Goal: Task Accomplishment & Management: Manage account settings

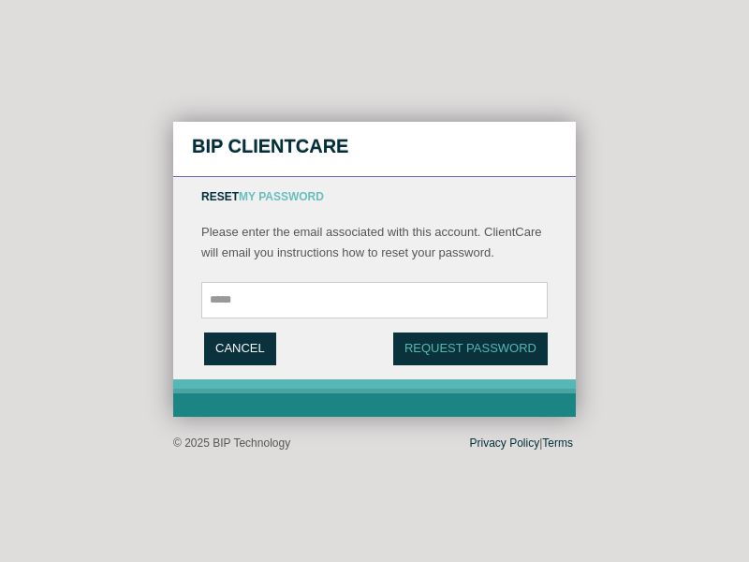
click at [240, 348] on link "Cancel" at bounding box center [240, 349] width 72 height 33
